Goal: Find specific page/section: Find specific page/section

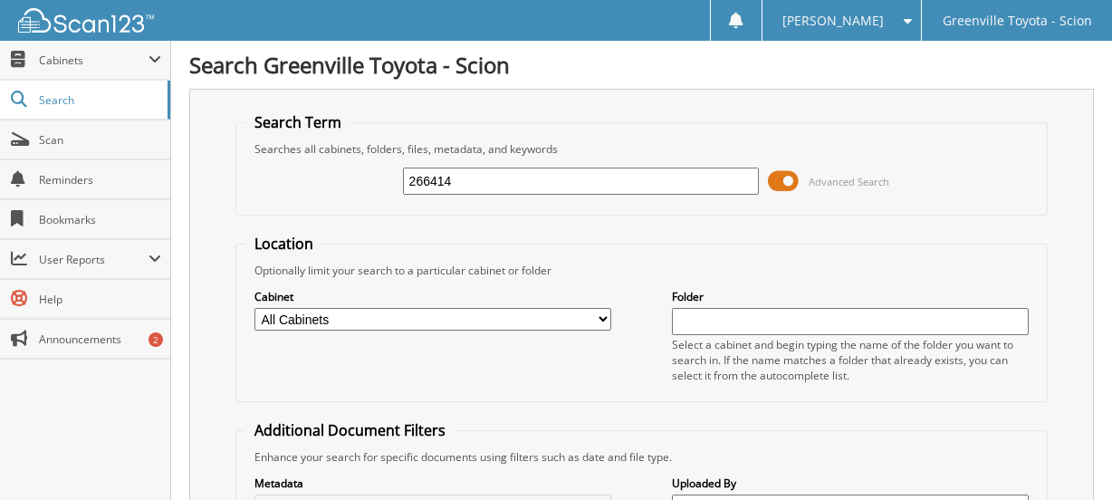
type input "266414"
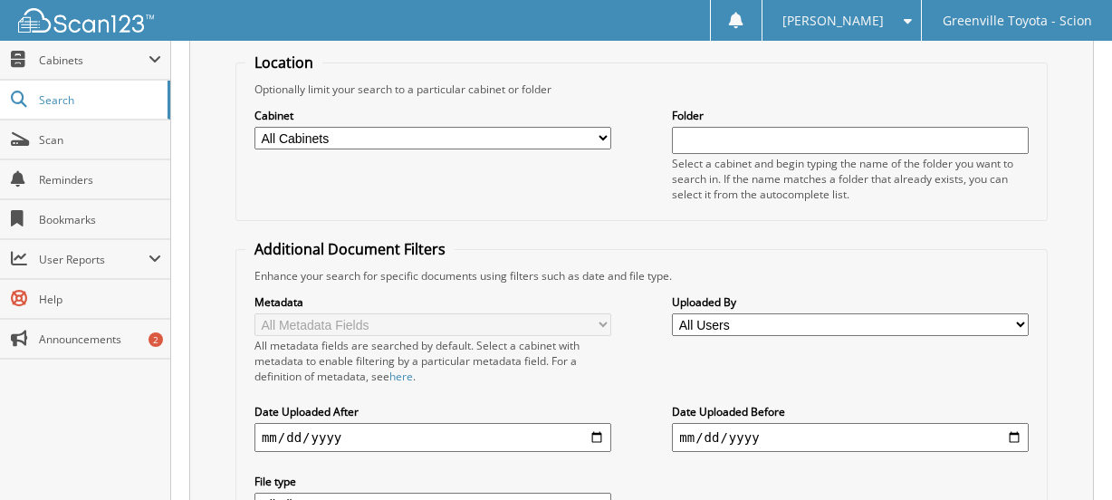
scroll to position [91, 0]
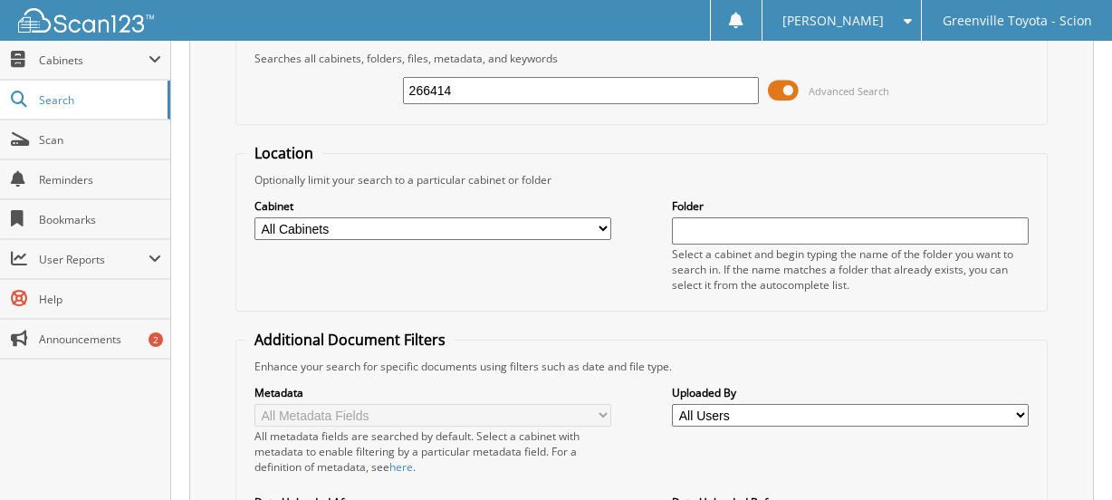
click at [524, 227] on select "All Cabinets CAR DEALS DEALERTRACK SERVICE RO NEW CAR INVOICES R&R SERVICE RO A…" at bounding box center [433, 228] width 357 height 23
select select "502"
click at [255, 217] on select "All Cabinets CAR DEALS DEALERTRACK SERVICE RO NEW CAR INVOICES R&R SERVICE RO A…" at bounding box center [433, 228] width 357 height 23
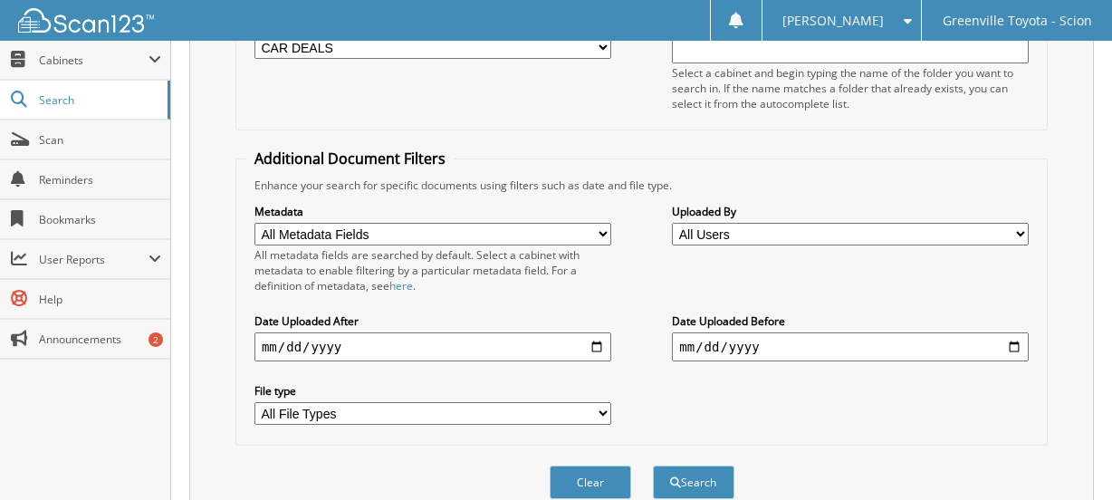
scroll to position [353, 0]
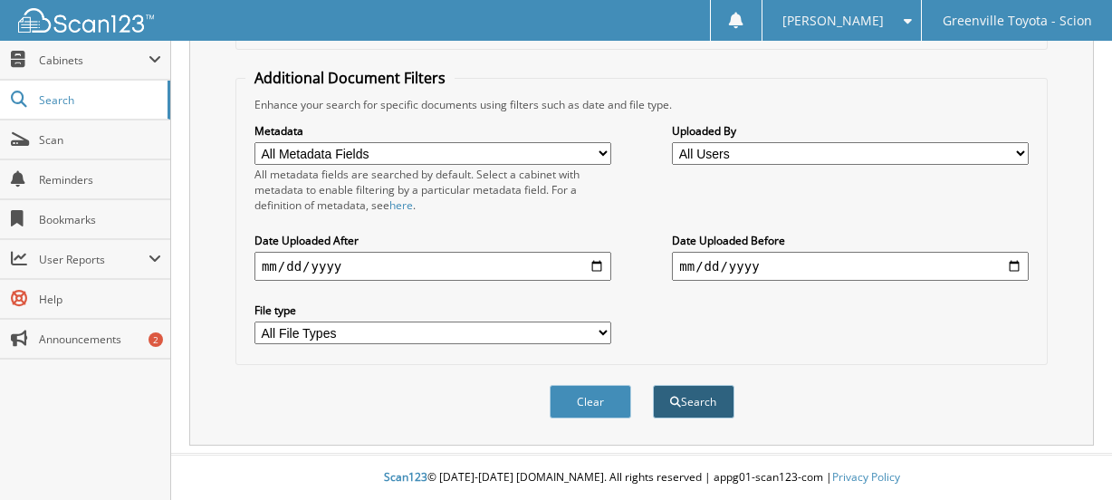
click at [694, 396] on button "Search" at bounding box center [694, 402] width 82 height 34
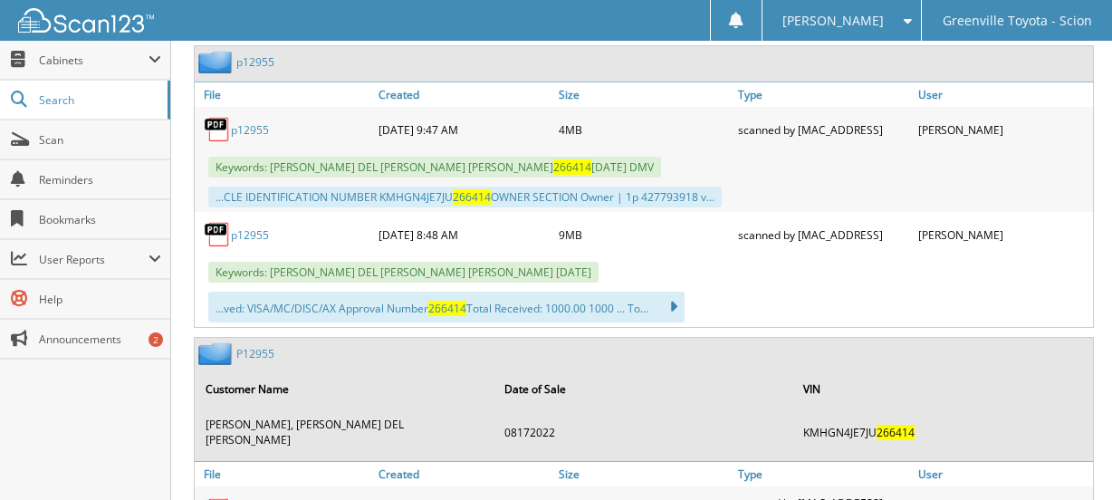
scroll to position [815, 0]
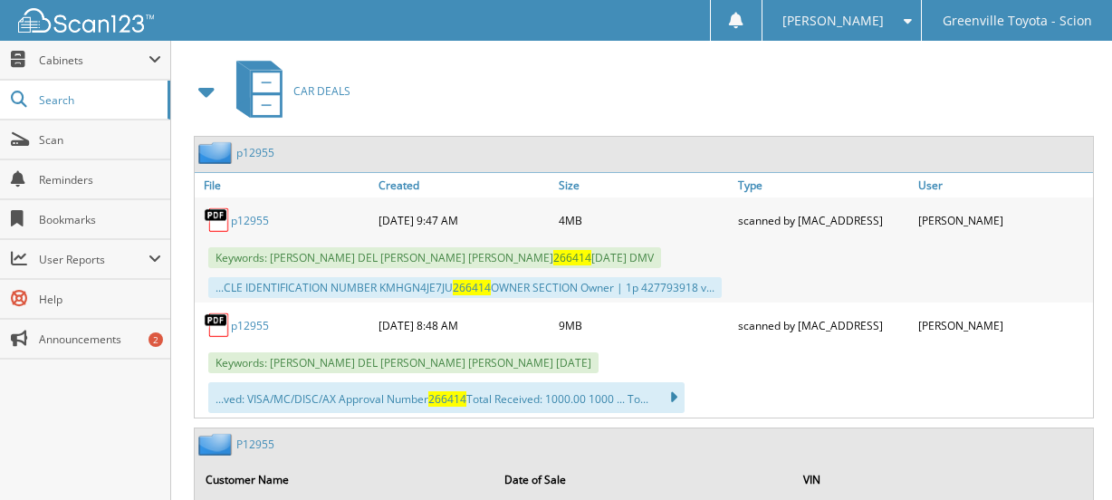
click at [255, 324] on link "p12955" at bounding box center [250, 325] width 38 height 15
click at [1097, 99] on div "Search Greenville Toyota - Scion Search Term Searches all cabinets, folders, fi…" at bounding box center [641, 243] width 941 height 2116
drag, startPoint x: 470, startPoint y: 79, endPoint x: 552, endPoint y: 41, distance: 90.0
click at [472, 77] on div "CAR DEALS" at bounding box center [641, 91] width 905 height 72
